Goal: Task Accomplishment & Management: Use online tool/utility

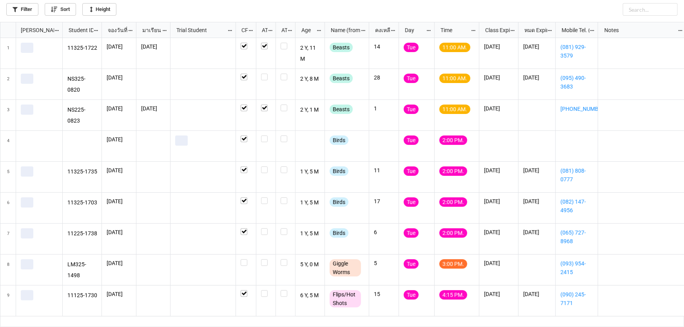
scroll to position [301, 679]
click at [264, 167] on label "grid" at bounding box center [266, 167] width 10 height 0
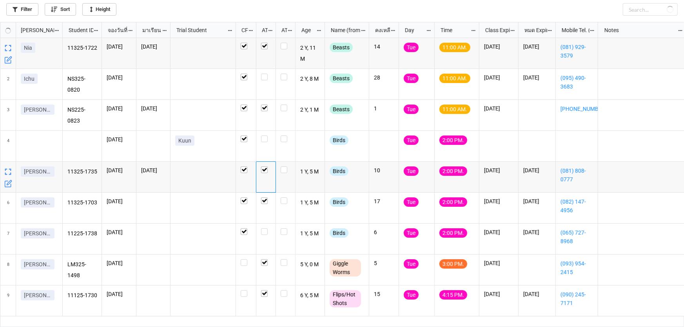
checkbox input "true"
checkbox input "false"
checkbox input "true"
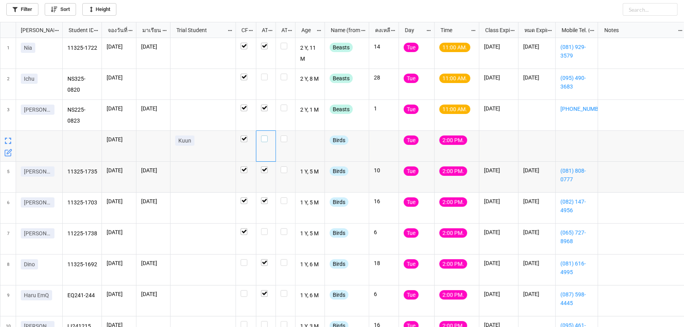
click at [265, 136] on label "grid" at bounding box center [266, 136] width 10 height 0
click at [266, 74] on label "grid" at bounding box center [266, 74] width 10 height 0
click at [263, 74] on label "grid" at bounding box center [266, 74] width 10 height 0
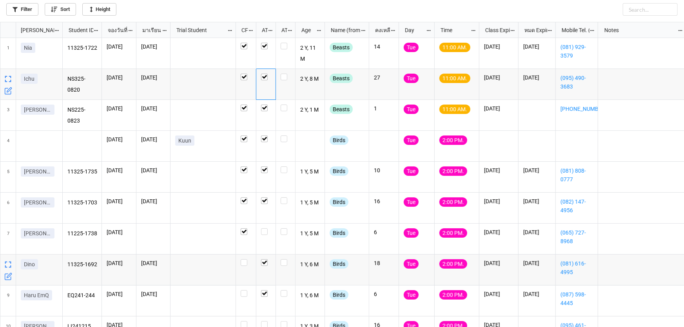
scroll to position [35, 0]
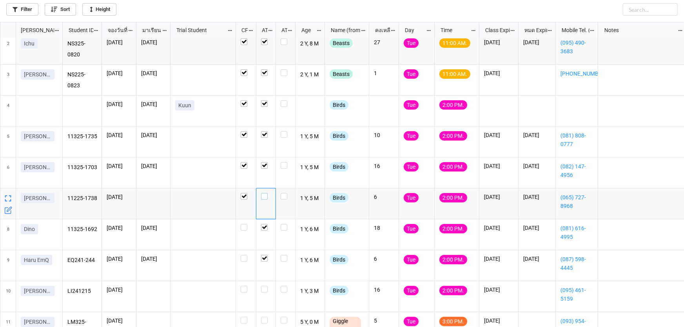
drag, startPoint x: 263, startPoint y: 194, endPoint x: 289, endPoint y: 205, distance: 28.1
click at [263, 193] on label "grid" at bounding box center [266, 193] width 10 height 0
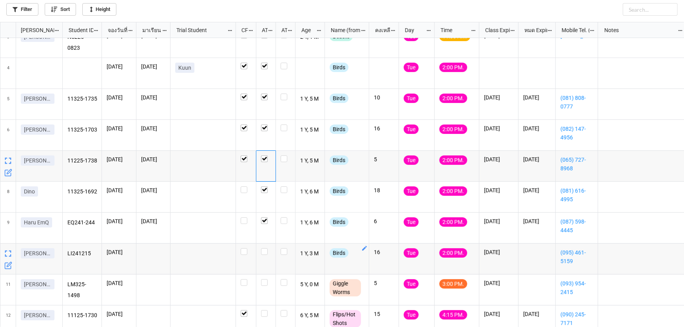
scroll to position [86, 0]
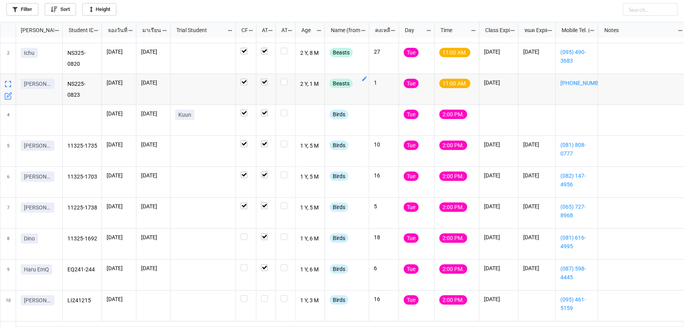
scroll to position [117, 0]
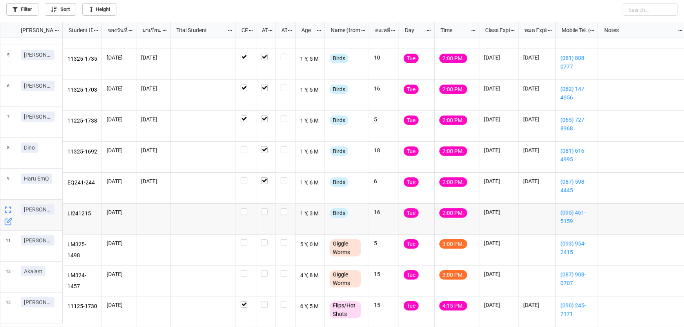
click at [6, 222] on icon "grid" at bounding box center [8, 222] width 8 height 8
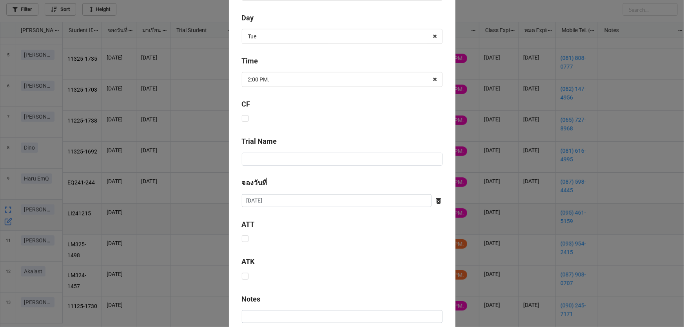
scroll to position [318, 0]
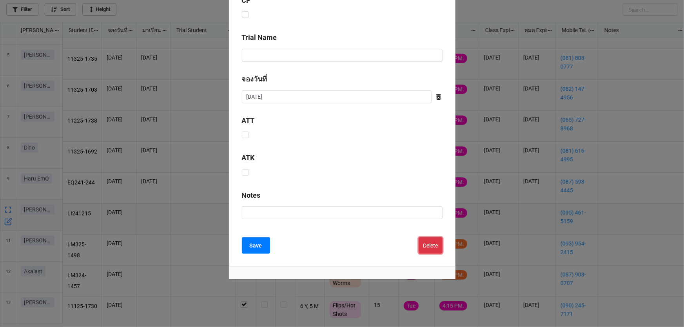
click at [430, 243] on button "Delete" at bounding box center [431, 246] width 24 height 16
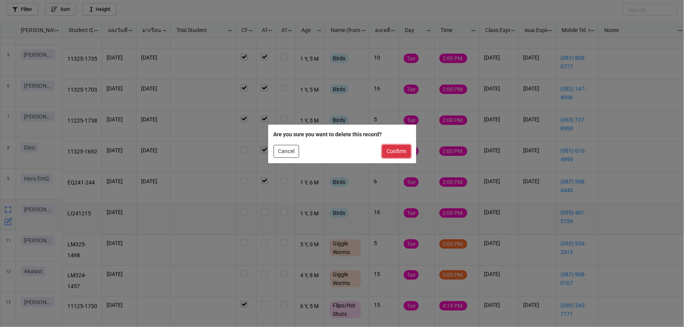
click at [399, 151] on button "Confirm" at bounding box center [396, 151] width 29 height 13
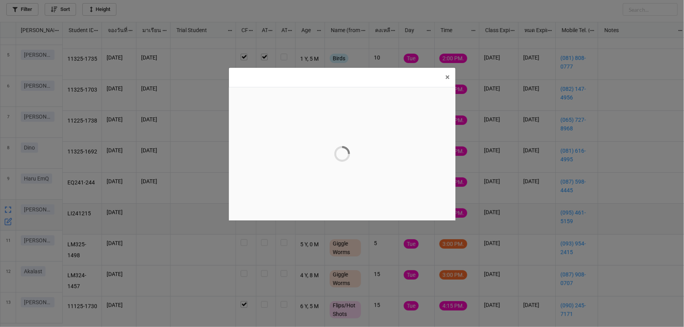
scroll to position [0, 0]
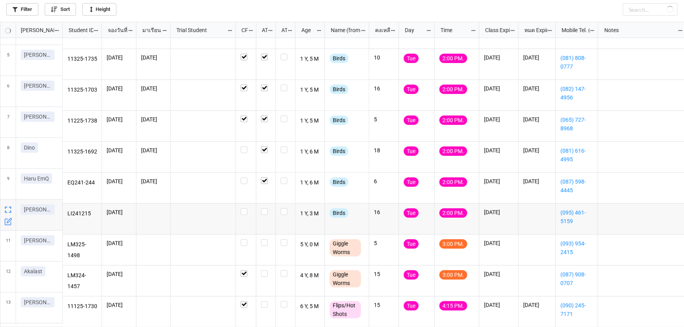
checkbox input "true"
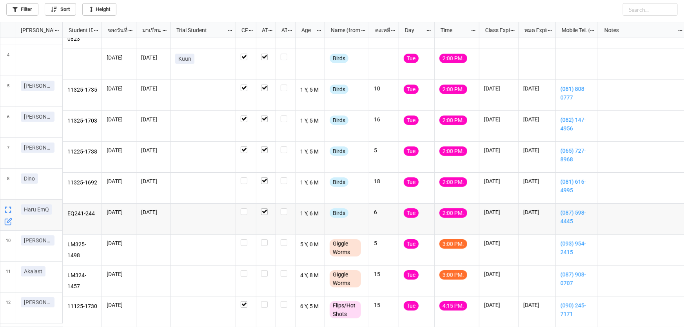
scroll to position [86, 0]
click at [263, 271] on label "grid" at bounding box center [266, 271] width 10 height 0
click at [242, 240] on label "grid" at bounding box center [246, 240] width 11 height 0
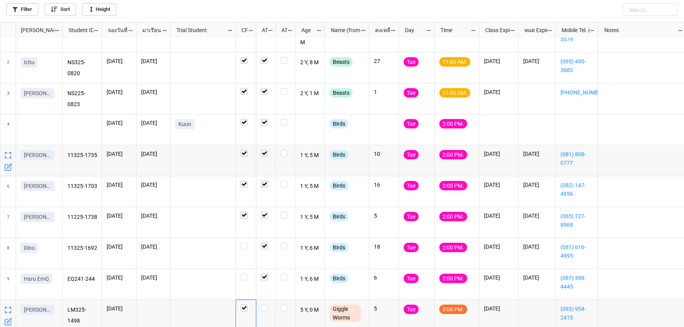
scroll to position [15, 0]
